Goal: Check status: Check status

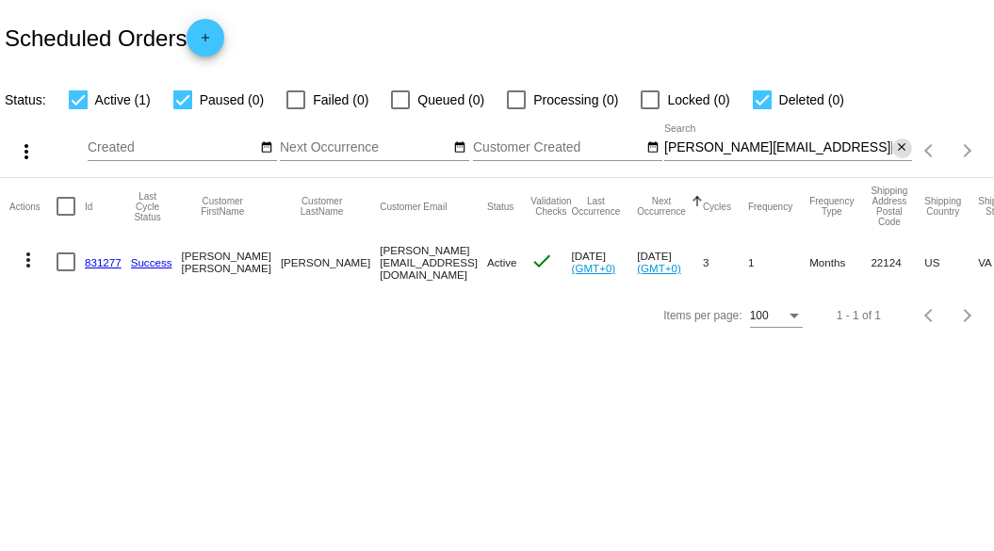
click at [899, 145] on mat-icon "close" at bounding box center [901, 147] width 13 height 15
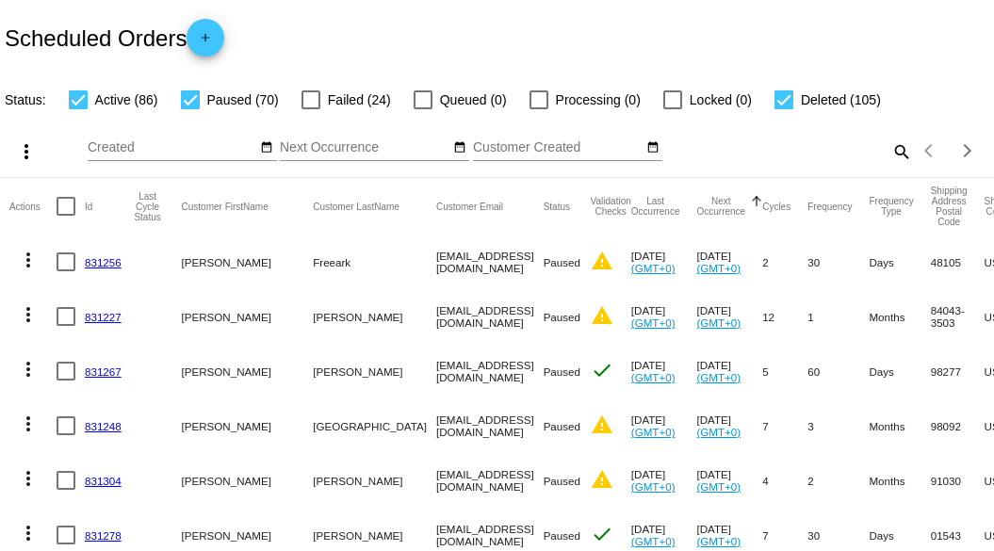
click at [890, 166] on mat-icon "search" at bounding box center [901, 151] width 23 height 29
click at [813, 156] on input "Search" at bounding box center [788, 147] width 248 height 15
paste input "[EMAIL_ADDRESS][DOMAIN_NAME]"
type input "[EMAIL_ADDRESS][DOMAIN_NAME]"
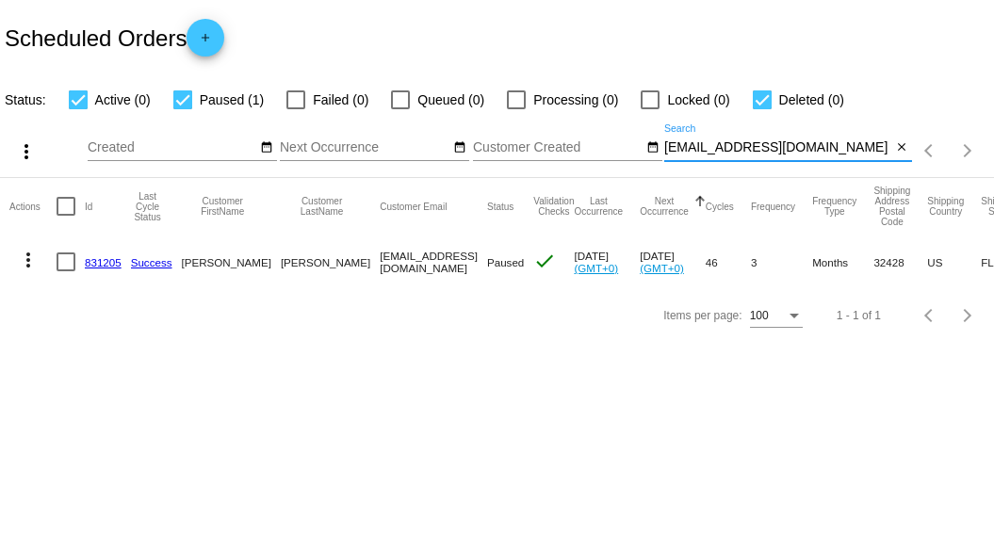
click at [30, 266] on mat-icon "more_vert" at bounding box center [28, 260] width 23 height 23
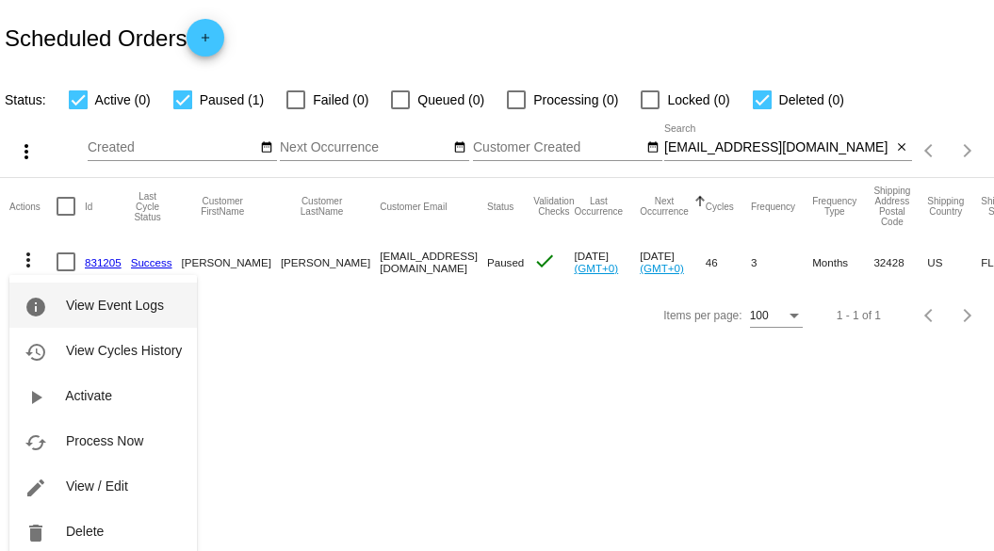
click at [144, 310] on span "View Event Logs" at bounding box center [115, 305] width 98 height 15
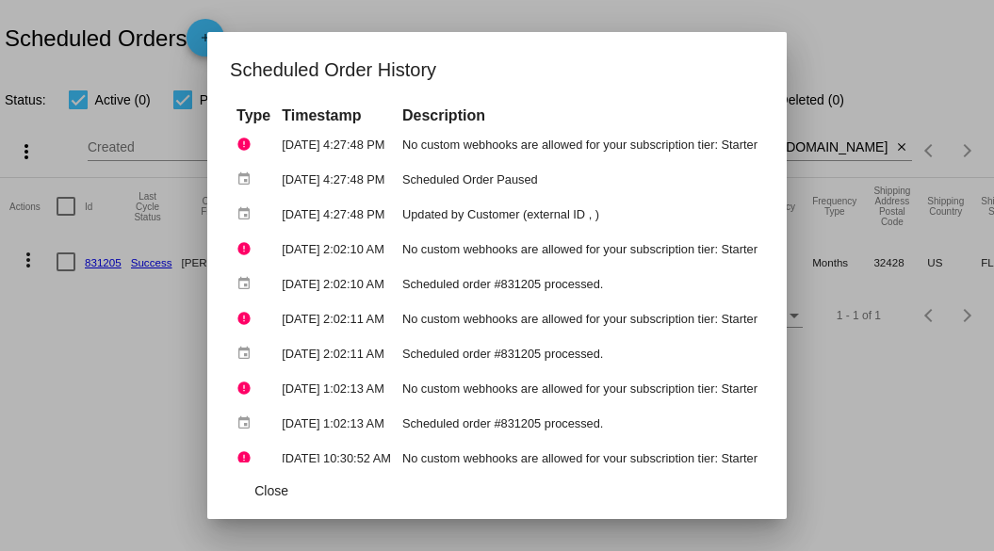
click at [130, 352] on div at bounding box center [497, 275] width 994 height 551
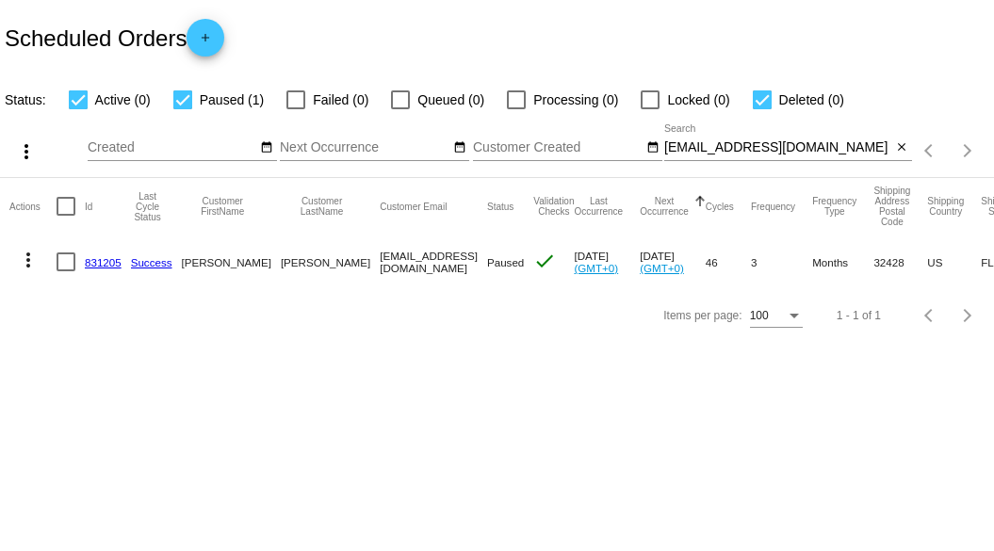
drag, startPoint x: 444, startPoint y: 260, endPoint x: 305, endPoint y: 268, distance: 138.8
click at [380, 268] on mat-cell "[EMAIL_ADDRESS][DOMAIN_NAME]" at bounding box center [433, 262] width 107 height 55
copy mat-cell "[EMAIL_ADDRESS][DOMAIN_NAME]"
drag, startPoint x: 435, startPoint y: 349, endPoint x: 438, endPoint y: 319, distance: 30.3
click at [435, 342] on div "Items per page: 100 1 - 1 of 1" at bounding box center [497, 315] width 994 height 53
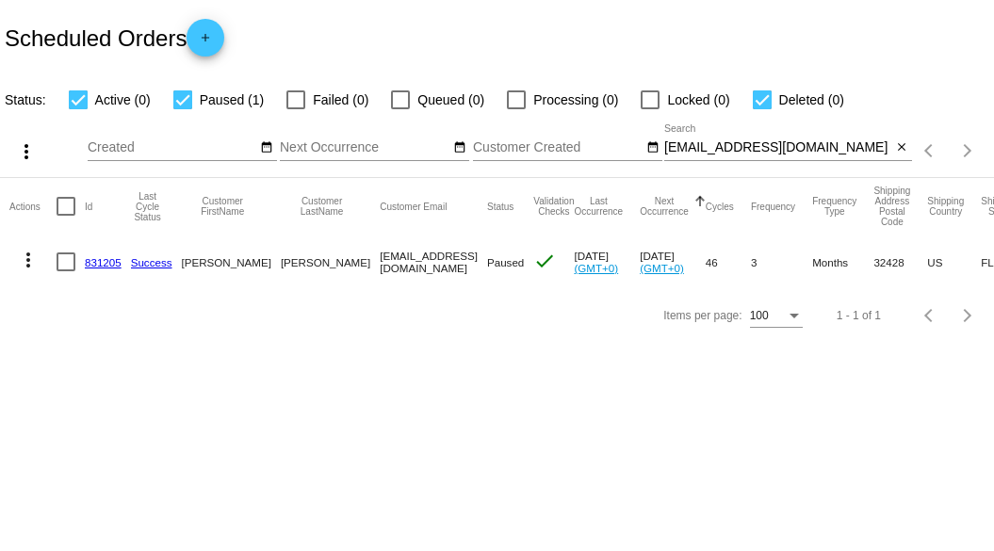
drag, startPoint x: 441, startPoint y: 267, endPoint x: 304, endPoint y: 269, distance: 136.7
click at [380, 269] on mat-cell "[EMAIL_ADDRESS][DOMAIN_NAME]" at bounding box center [433, 262] width 107 height 55
copy mat-cell "[EMAIL_ADDRESS][DOMAIN_NAME]"
